Goal: Navigation & Orientation: Find specific page/section

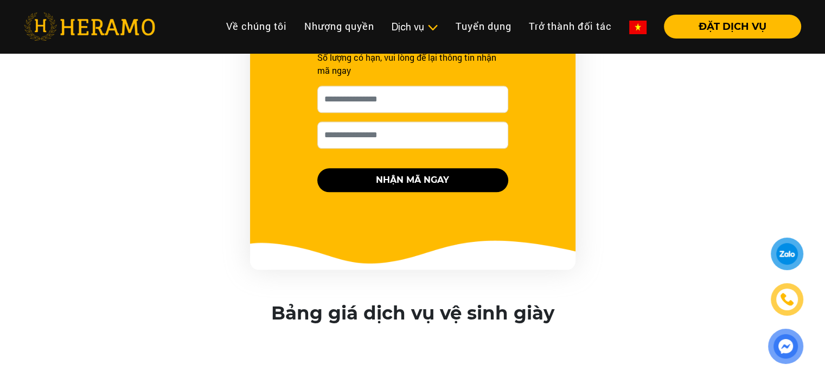
scroll to position [1189, 0]
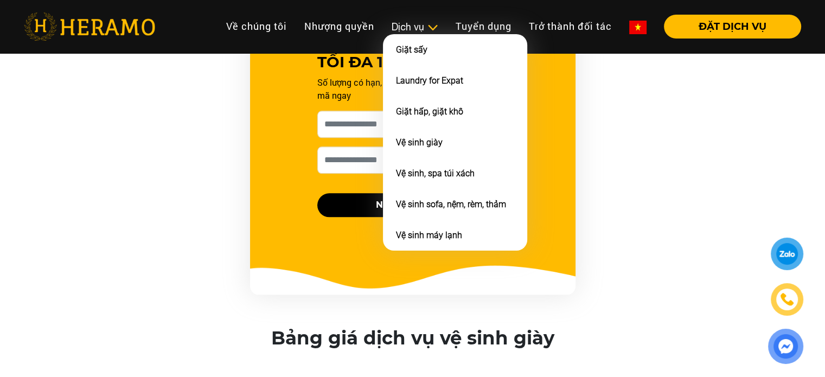
click at [427, 25] on img at bounding box center [432, 27] width 11 height 11
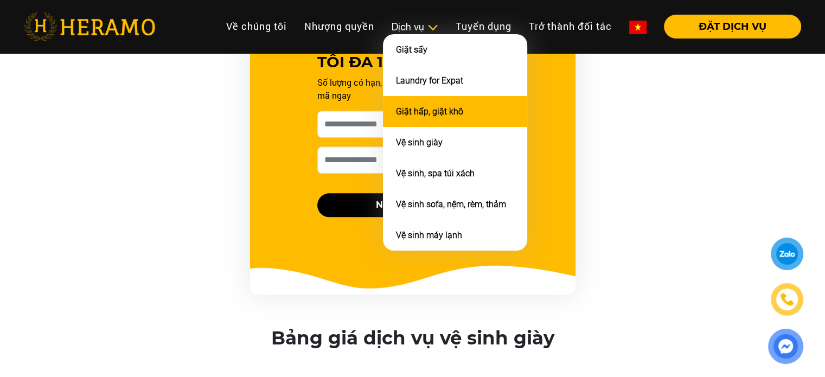
click at [474, 117] on li "Giặt hấp, giặt khô" at bounding box center [455, 111] width 144 height 31
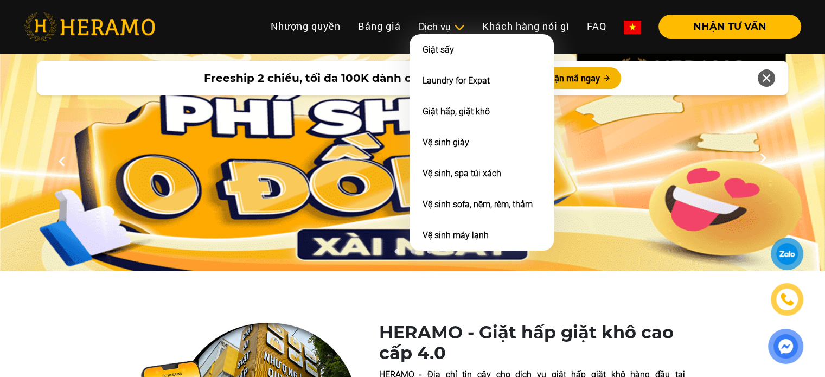
click at [454, 33] on div "Dịch vụ" at bounding box center [441, 27] width 47 height 15
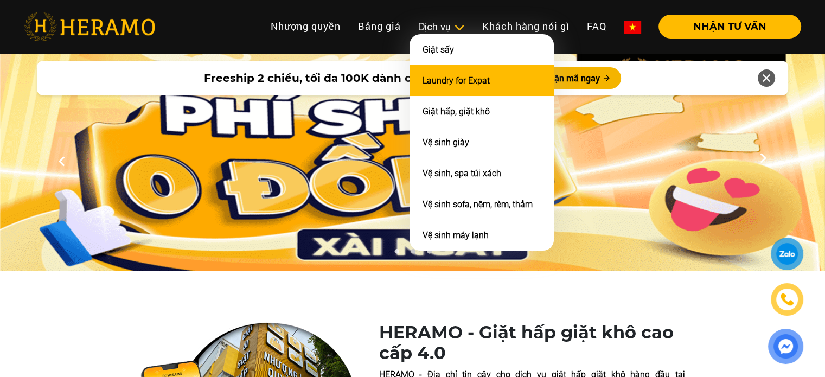
click at [492, 77] on li "Laundry for Expat" at bounding box center [481, 80] width 144 height 31
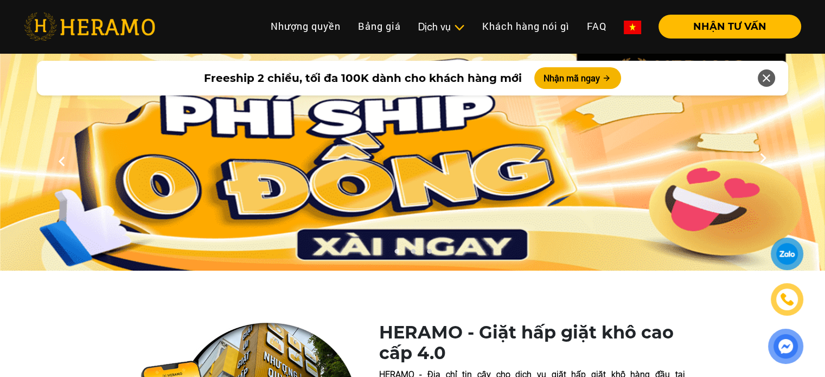
click at [764, 75] on icon at bounding box center [766, 78] width 13 height 20
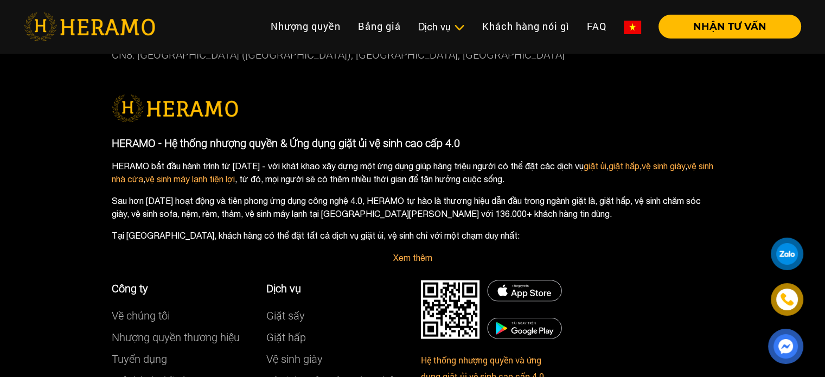
scroll to position [6279, 0]
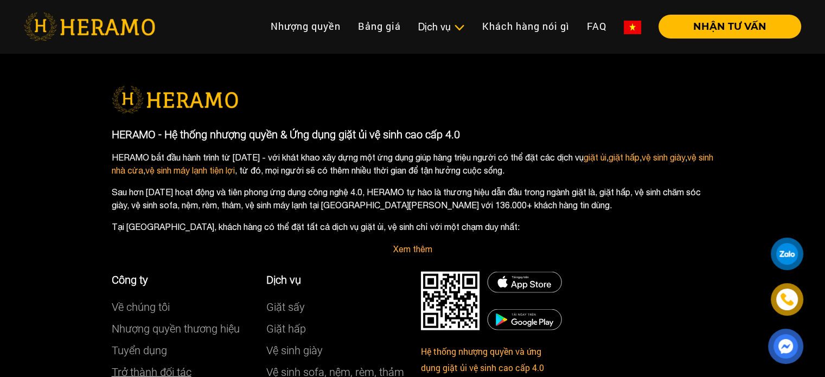
click at [169, 365] on link "Trở thành đối tác" at bounding box center [152, 371] width 80 height 13
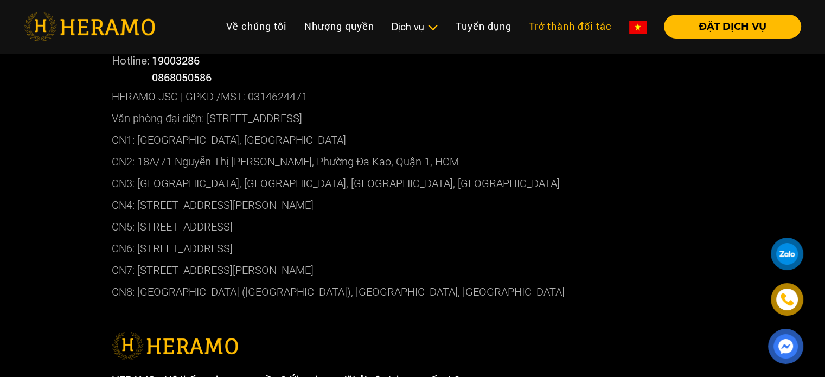
scroll to position [961, 0]
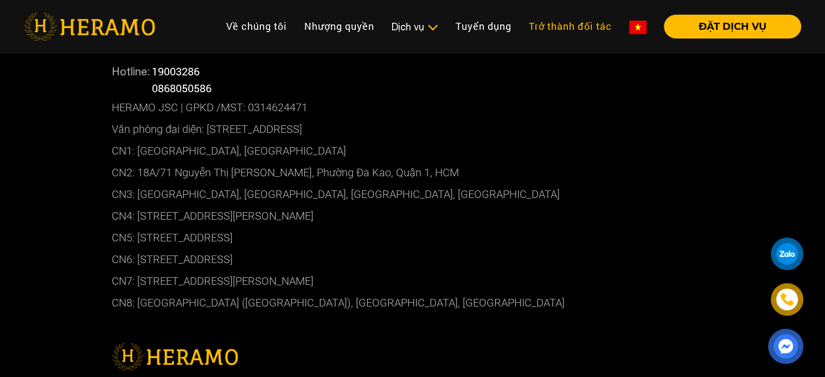
click at [587, 23] on link "Trở thành đối tác" at bounding box center [570, 26] width 100 height 23
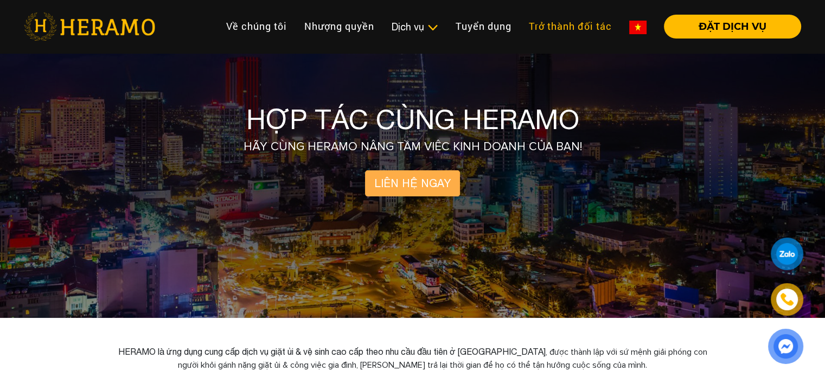
scroll to position [67, 0]
click at [269, 36] on link "Về chúng tôi" at bounding box center [256, 26] width 78 height 23
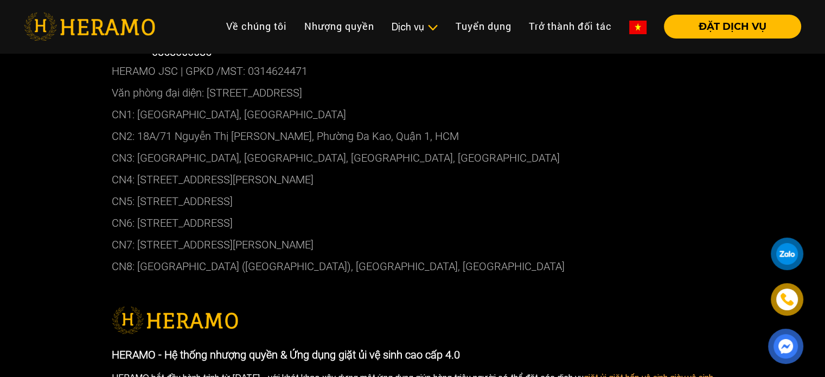
scroll to position [961, 0]
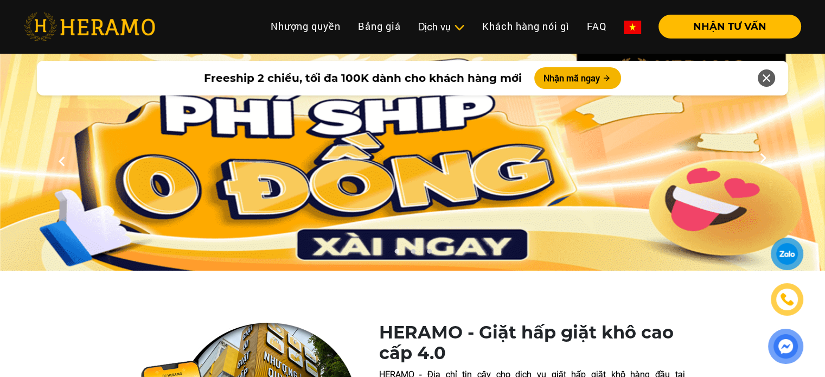
click at [763, 82] on icon at bounding box center [766, 78] width 13 height 20
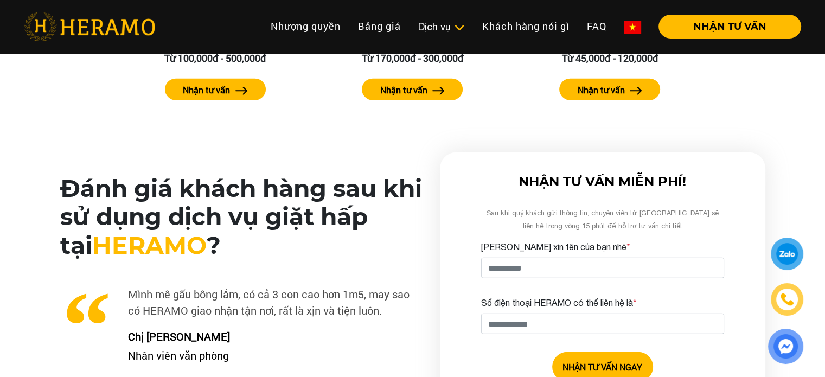
scroll to position [2741, 0]
